Goal: Transaction & Acquisition: Purchase product/service

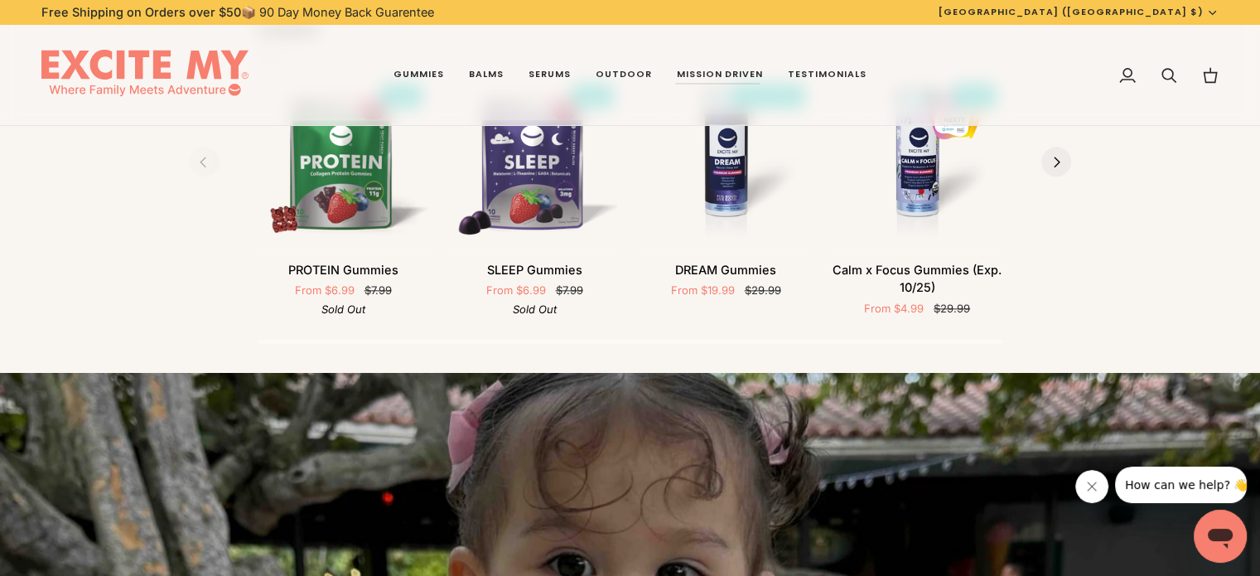
scroll to position [1921, 0]
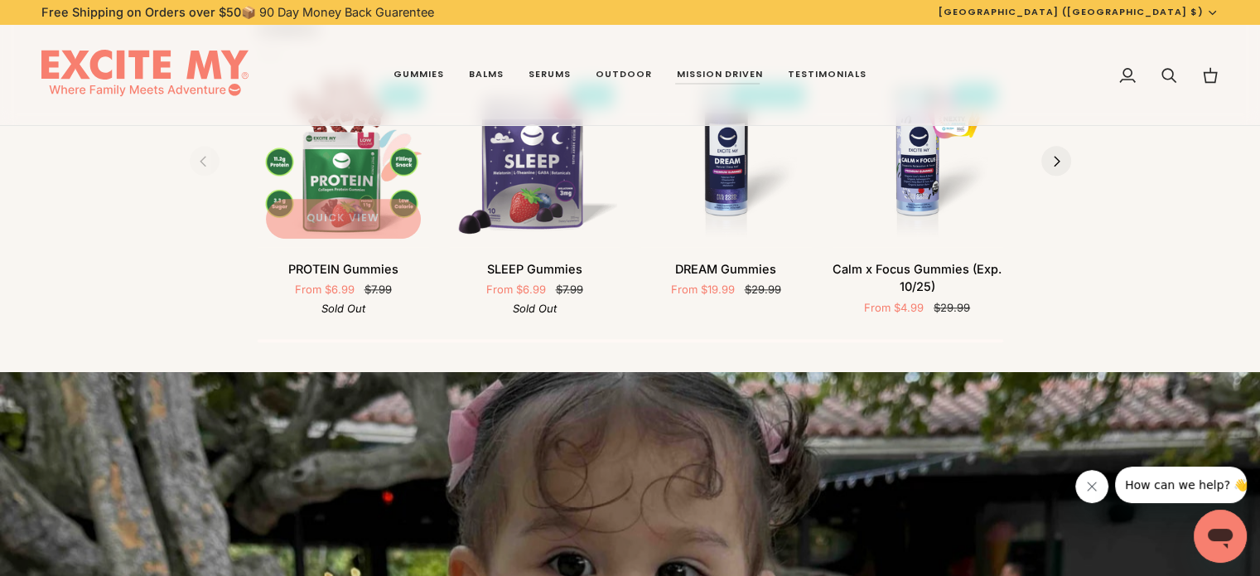
click at [332, 181] on img "PROTEIN Gummies" at bounding box center [343, 160] width 171 height 171
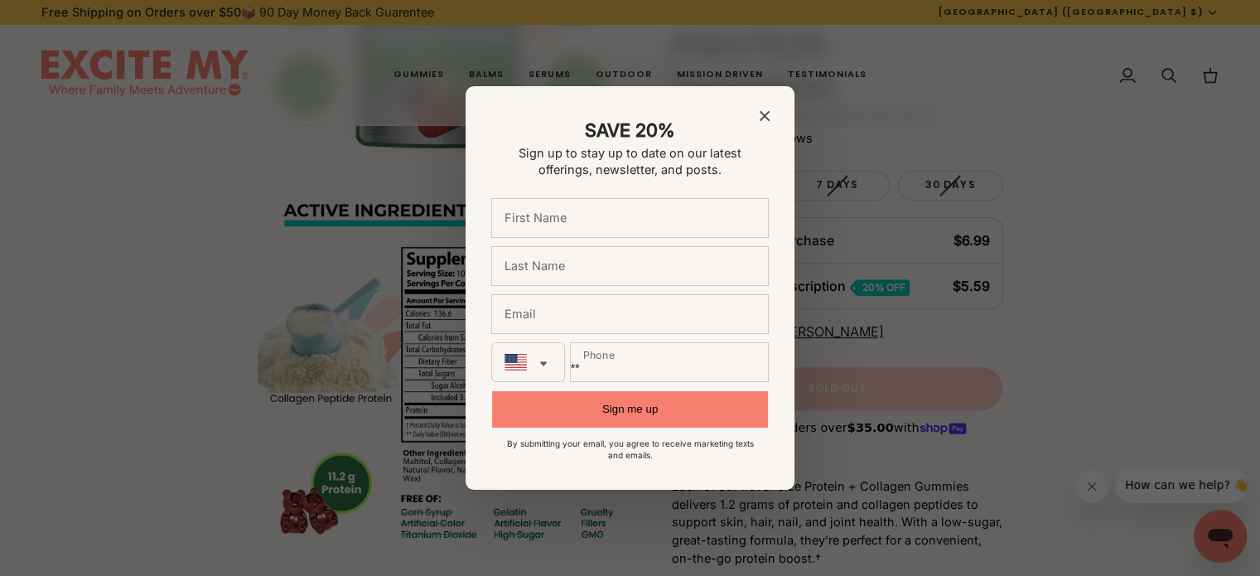
scroll to position [828, 0]
click at [766, 114] on icon "Close modal" at bounding box center [764, 116] width 10 height 10
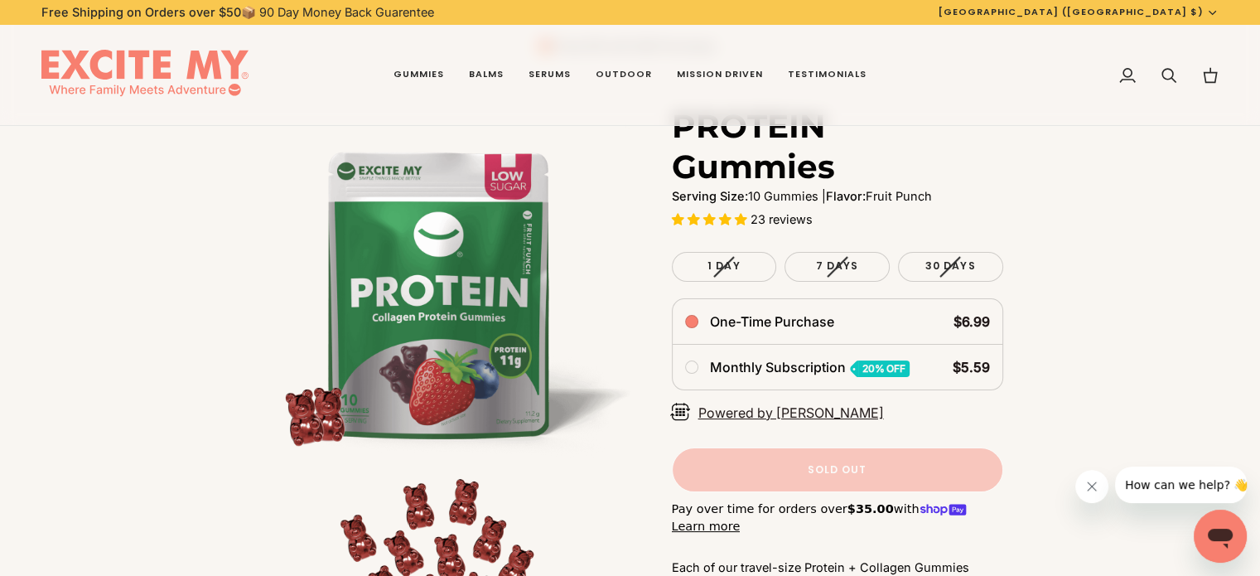
scroll to position [156, 0]
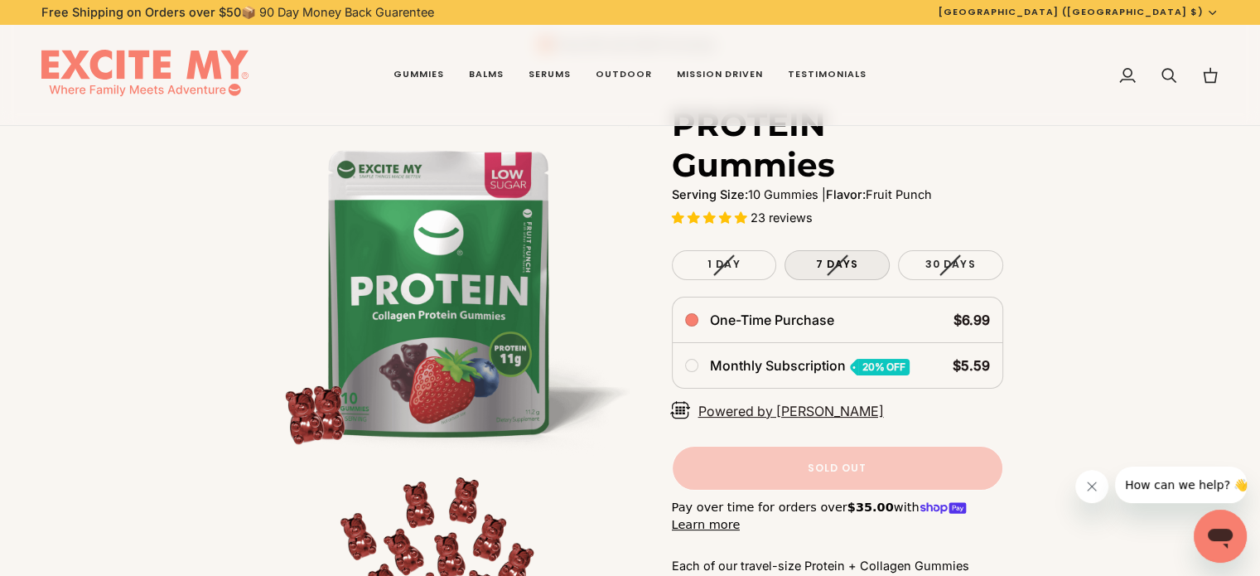
click at [818, 273] on label "7 Days Variant sold out or unavailable" at bounding box center [836, 265] width 105 height 30
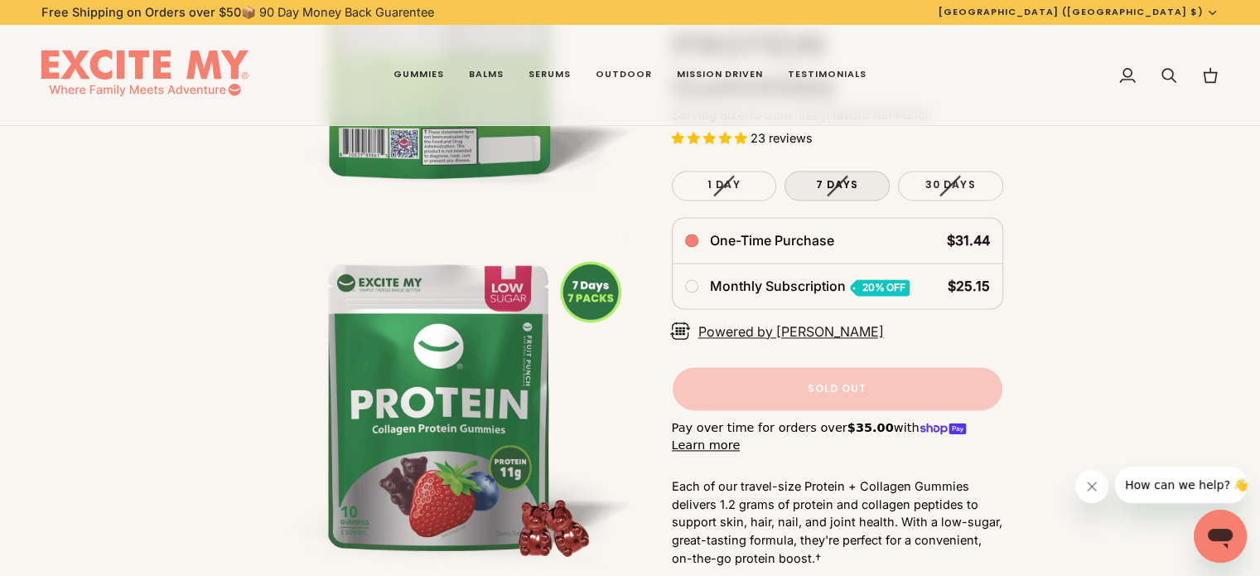
scroll to position [2293, 0]
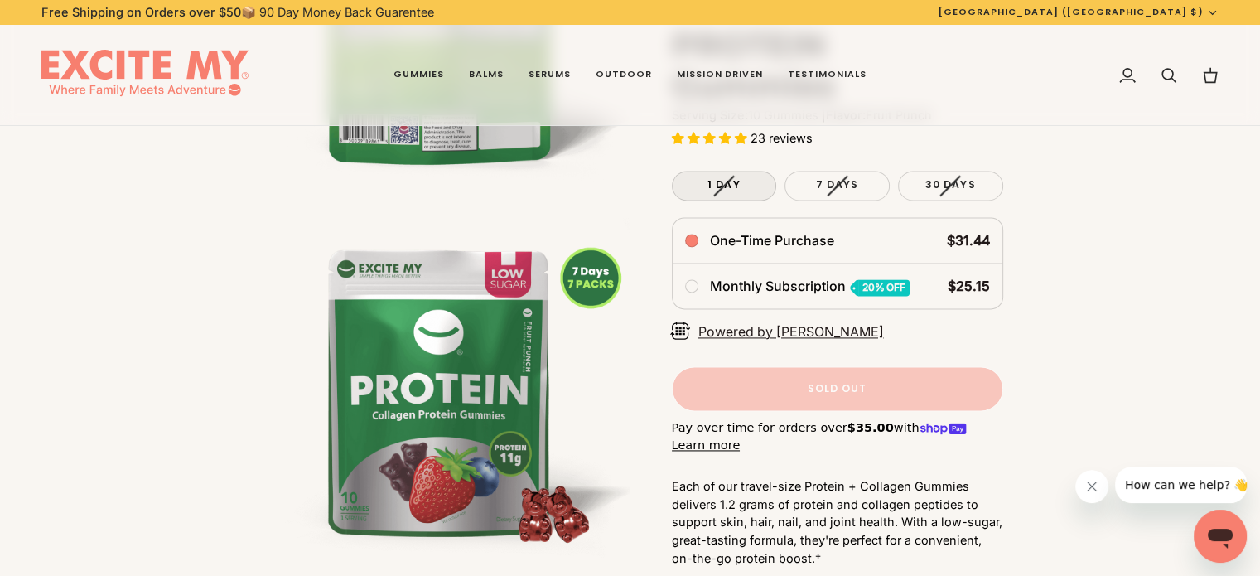
click at [738, 181] on span "1 Day" at bounding box center [723, 184] width 33 height 14
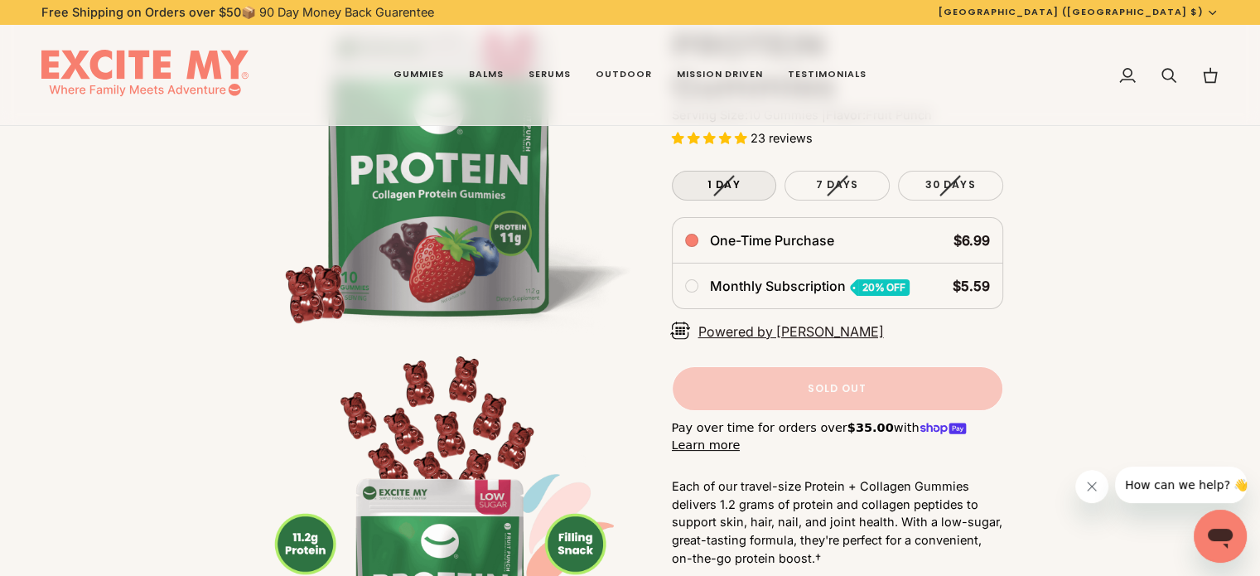
scroll to position [259, 0]
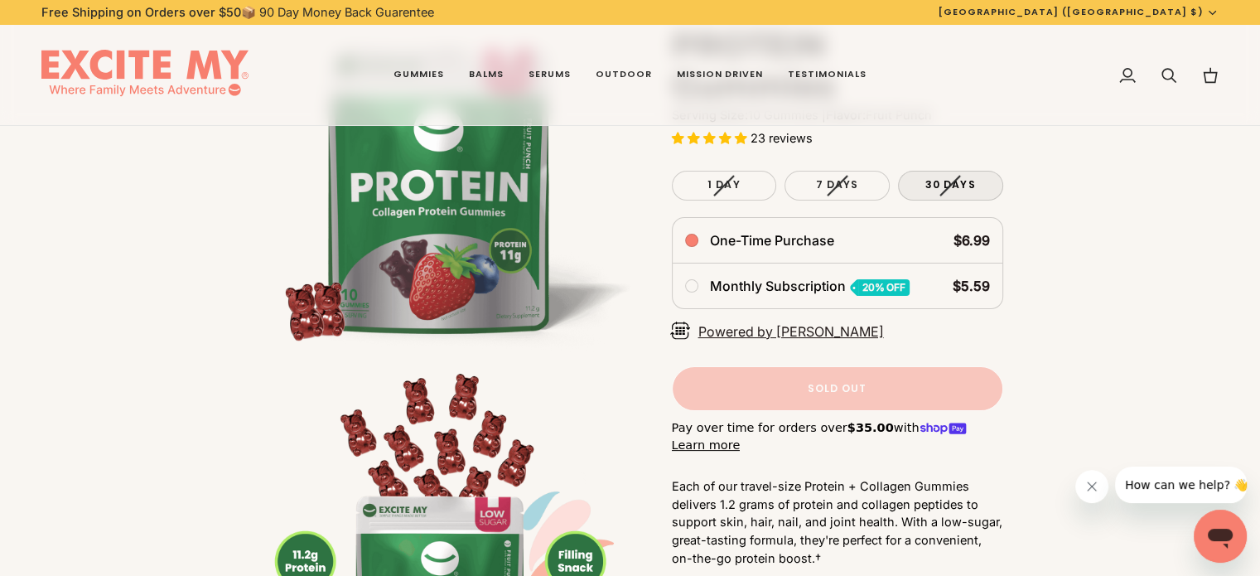
click at [926, 176] on label "30 Days Variant sold out or unavailable" at bounding box center [950, 186] width 105 height 30
